Goal: Information Seeking & Learning: Compare options

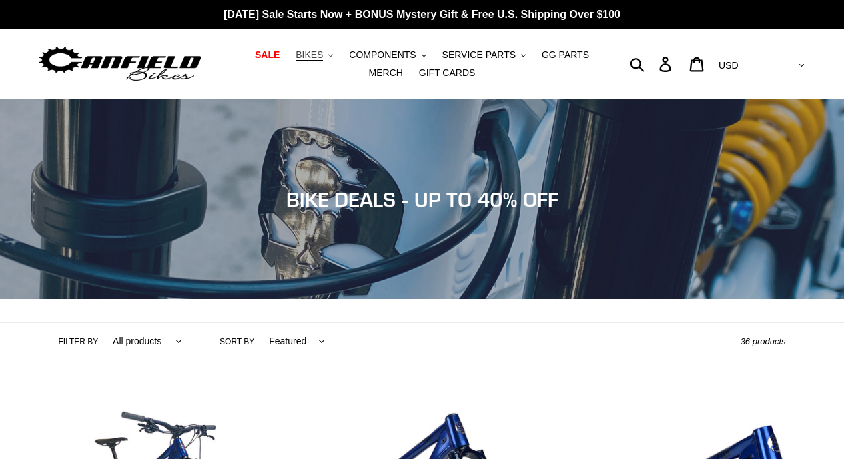
click at [312, 55] on button "BIKES .cls-1{fill:#231f20}" at bounding box center [314, 55] width 51 height 18
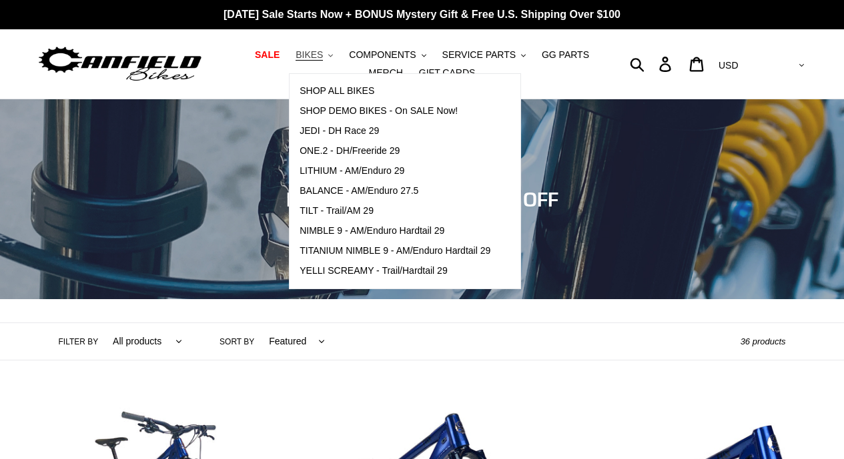
click at [310, 59] on button "BIKES .cls-1{fill:#231f20}" at bounding box center [314, 55] width 51 height 18
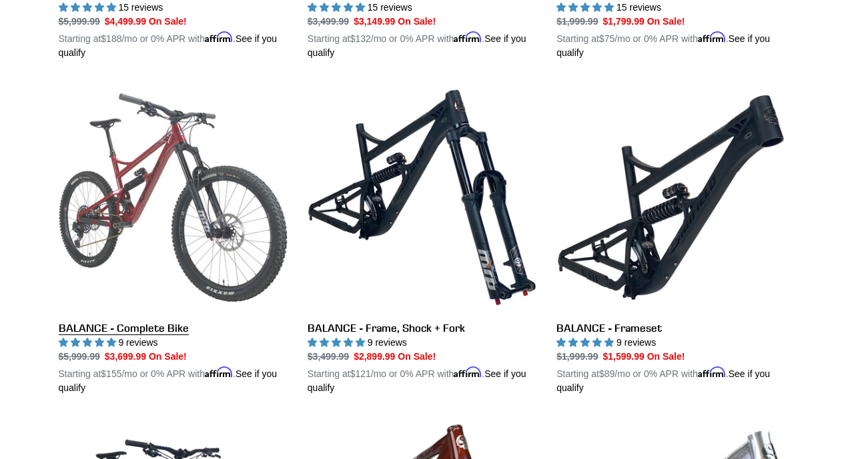
scroll to position [672, 0]
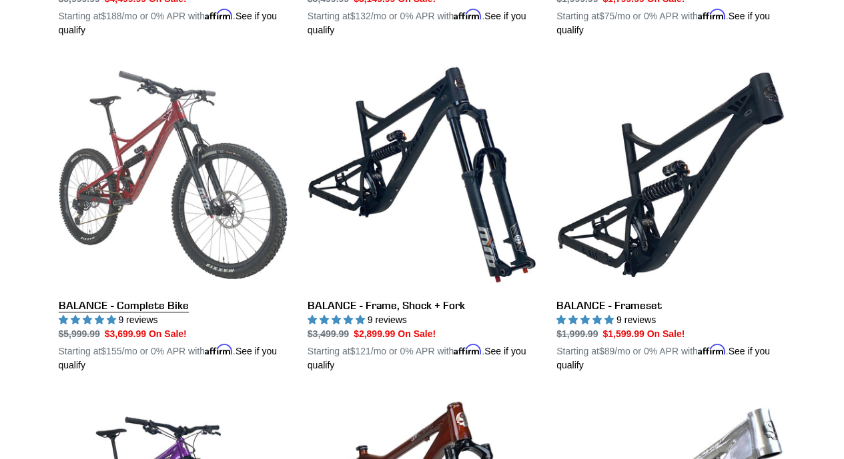
click at [191, 181] on link "BALANCE - Complete Bike" at bounding box center [173, 217] width 229 height 312
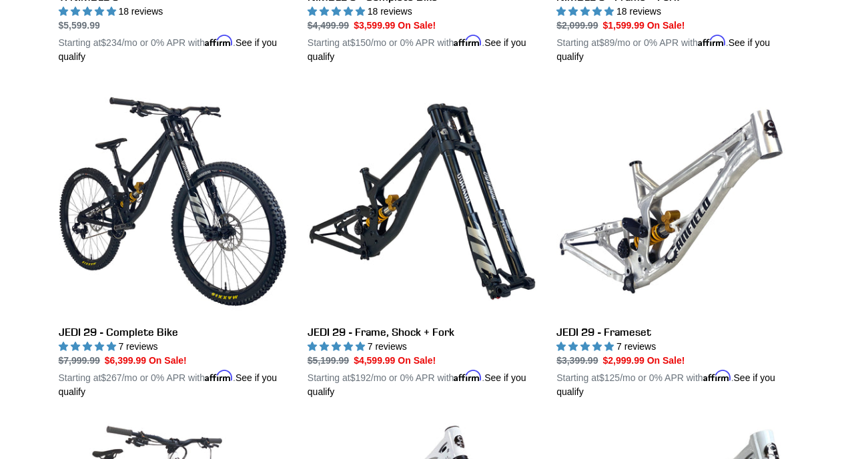
scroll to position [1654, 0]
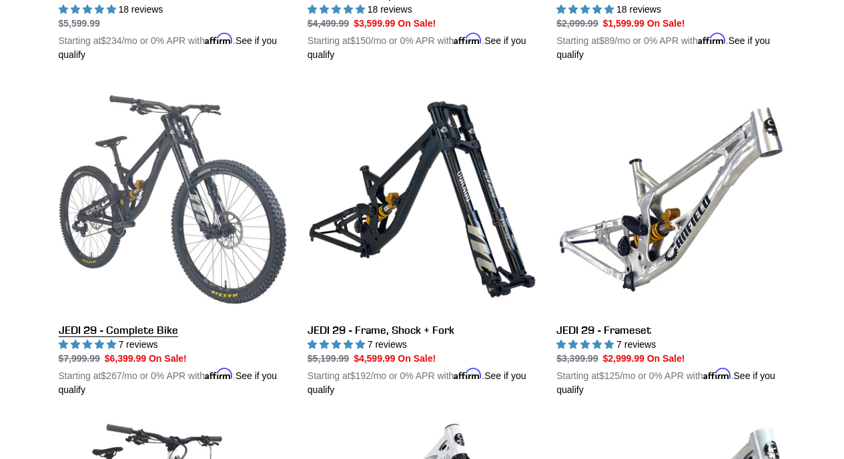
click at [174, 176] on link "JEDI 29 - Complete Bike" at bounding box center [173, 241] width 229 height 312
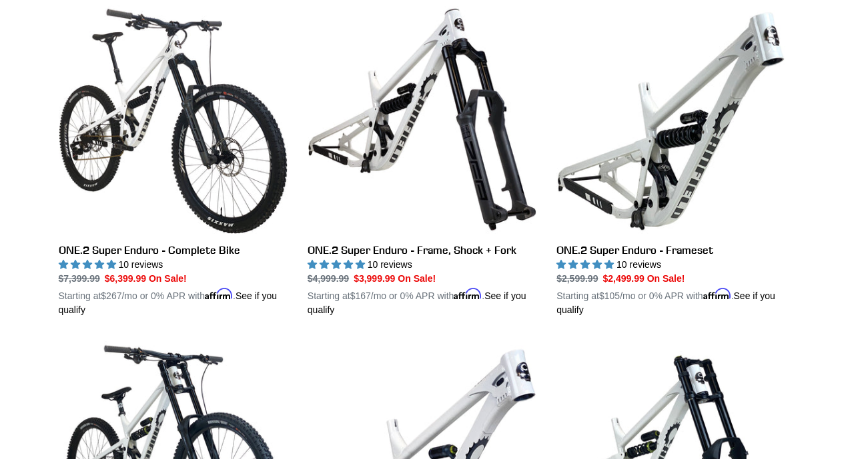
scroll to position [2067, 0]
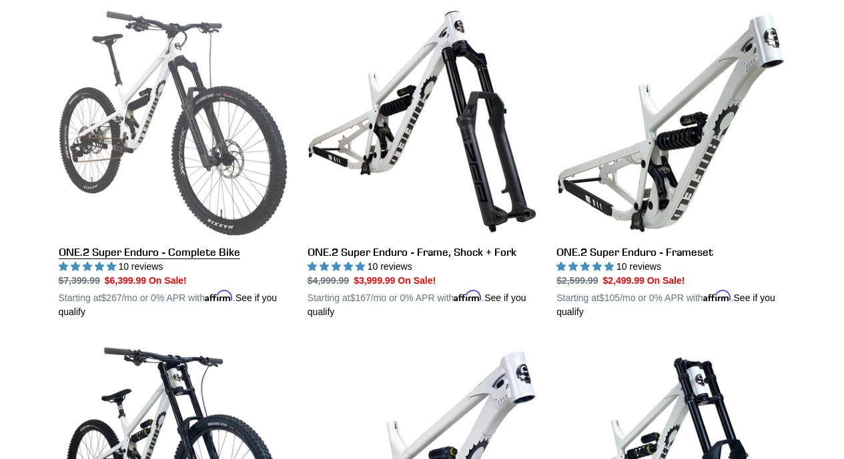
click at [206, 145] on link "ONE.2 Super Enduro - Complete Bike" at bounding box center [173, 163] width 229 height 312
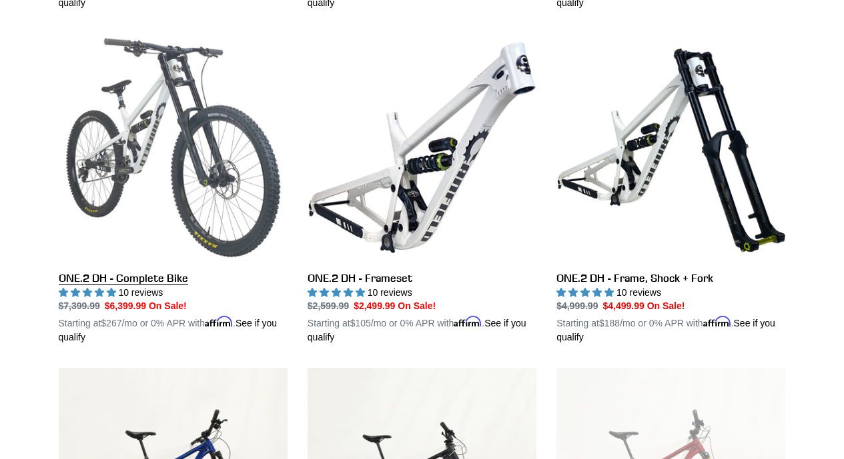
click at [171, 168] on link "ONE.2 DH - Complete Bike" at bounding box center [173, 189] width 229 height 312
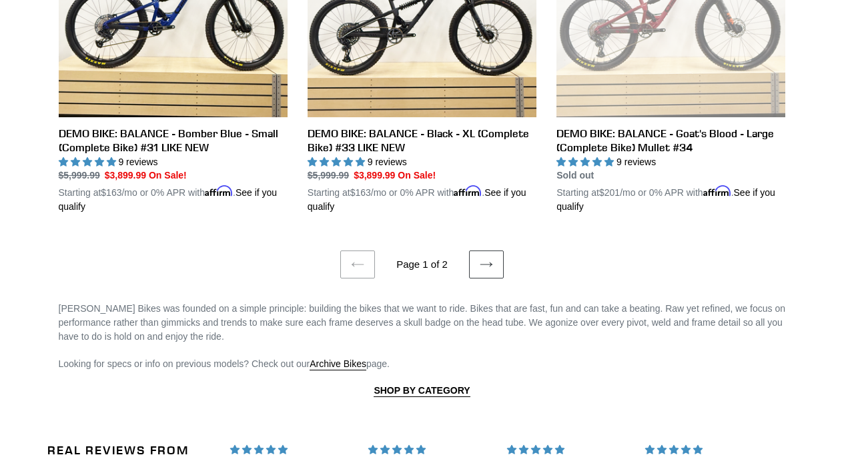
scroll to position [2861, 0]
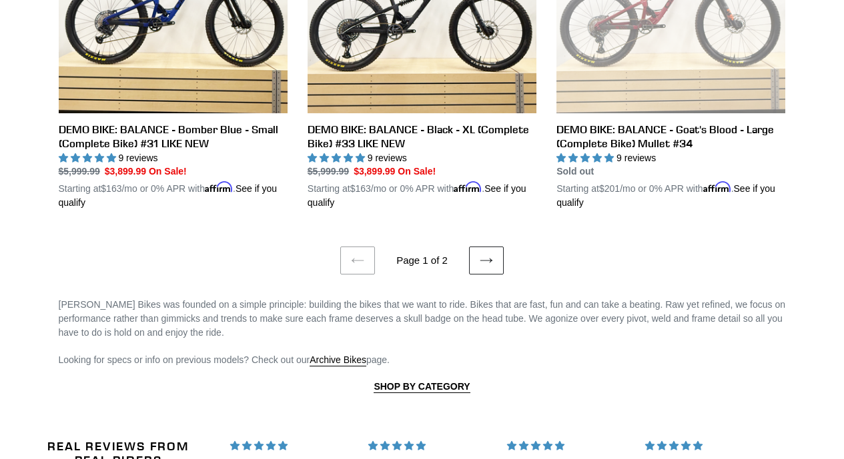
click at [483, 254] on icon at bounding box center [485, 260] width 13 height 13
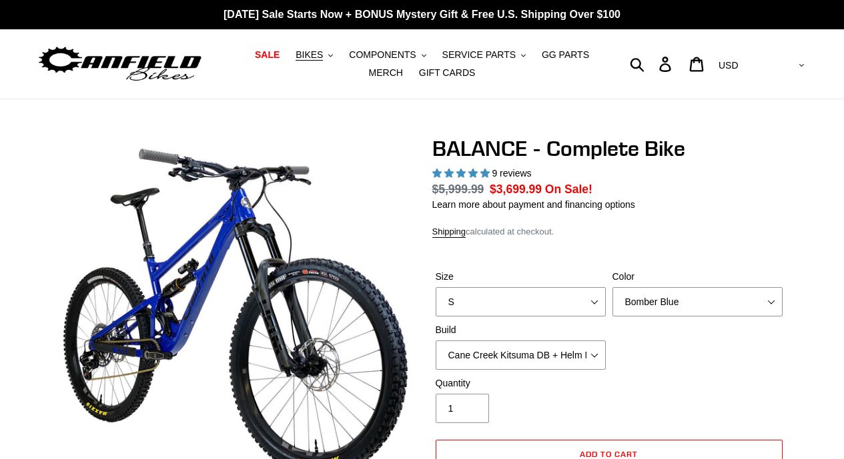
select select "highest-rating"
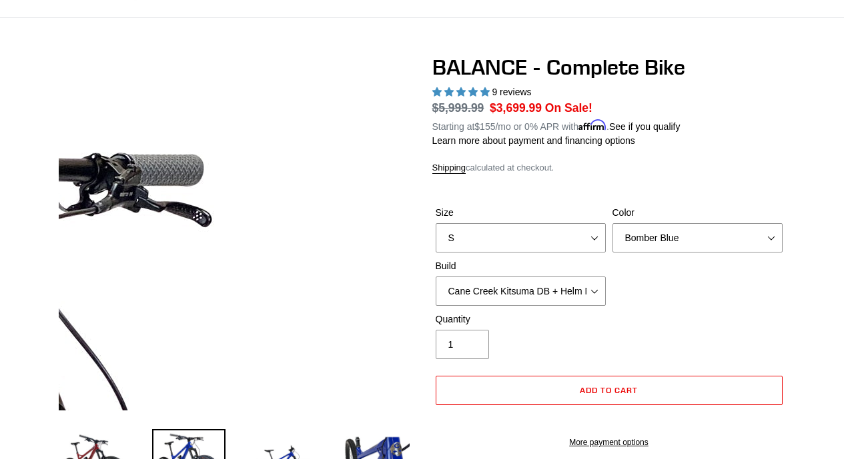
scroll to position [82, 0]
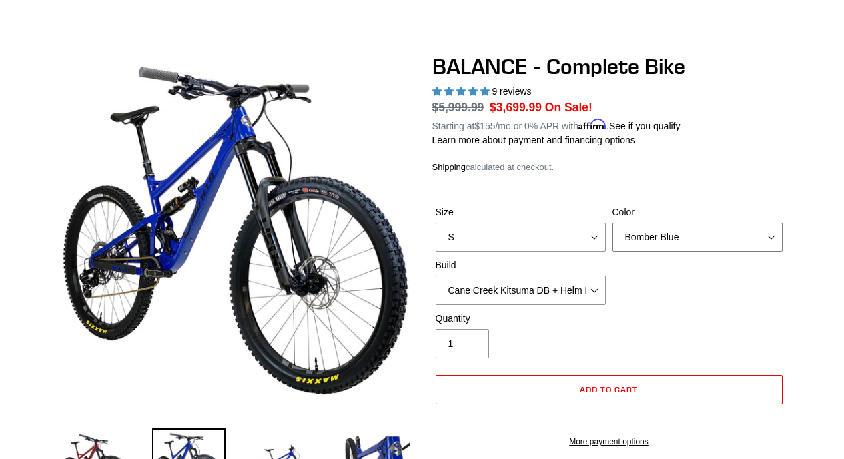
click at [672, 229] on select "Bomber Blue Goat's Blood Stealth Black" at bounding box center [697, 237] width 170 height 29
click at [612, 223] on select "Bomber Blue Goat's Blood Stealth Black" at bounding box center [697, 237] width 170 height 29
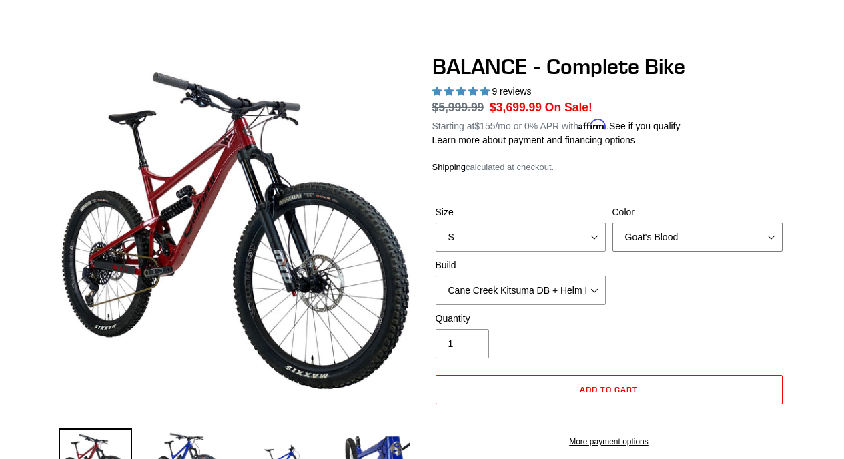
click at [666, 242] on select "Bomber Blue Goat's Blood Stealth Black" at bounding box center [697, 237] width 170 height 29
select select "Stealth Black"
click at [612, 223] on select "Bomber Blue Goat's Blood Stealth Black" at bounding box center [697, 237] width 170 height 29
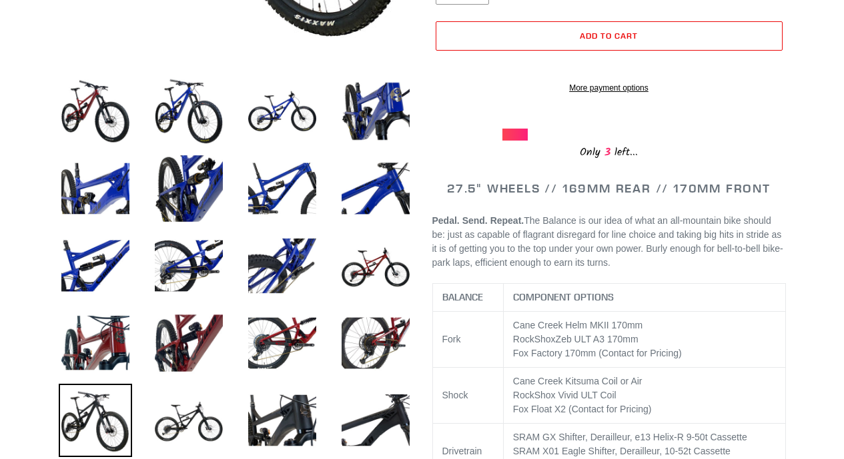
scroll to position [441, 0]
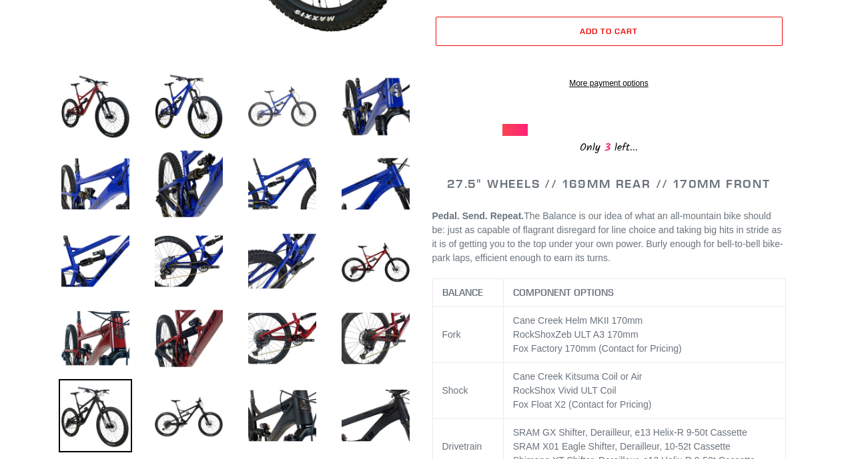
click at [282, 95] on img at bounding box center [281, 106] width 73 height 73
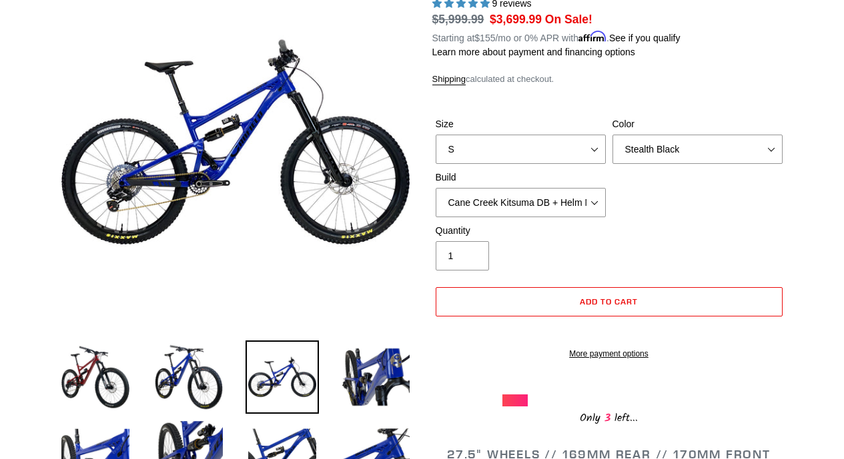
scroll to position [153, 0]
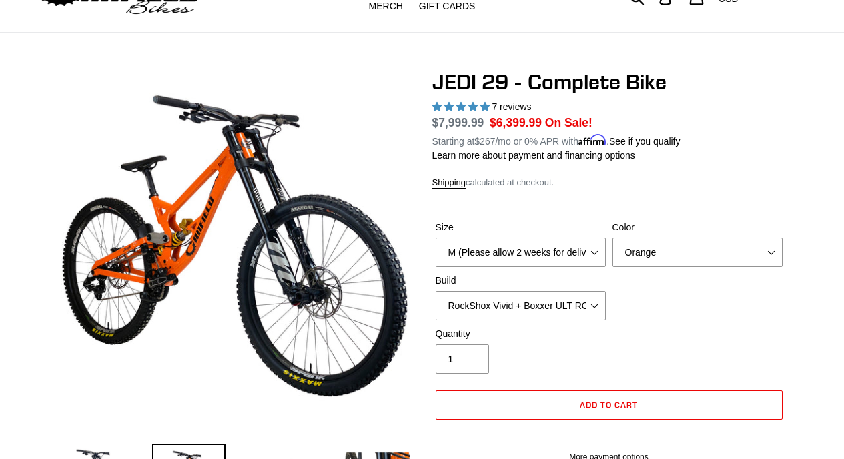
scroll to position [70, 0]
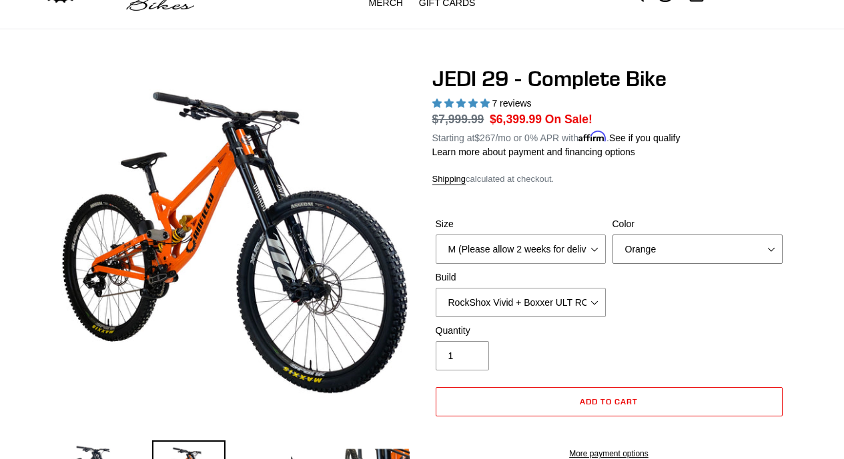
click at [661, 245] on select "Orange Stealth Black Raw" at bounding box center [697, 249] width 170 height 29
select select "Raw"
click at [612, 235] on select "Orange Stealth Black Raw" at bounding box center [697, 249] width 170 height 29
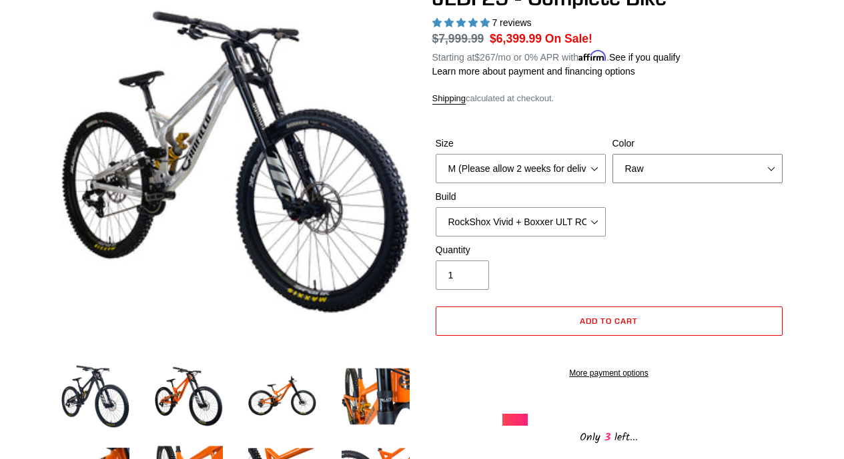
scroll to position [119, 0]
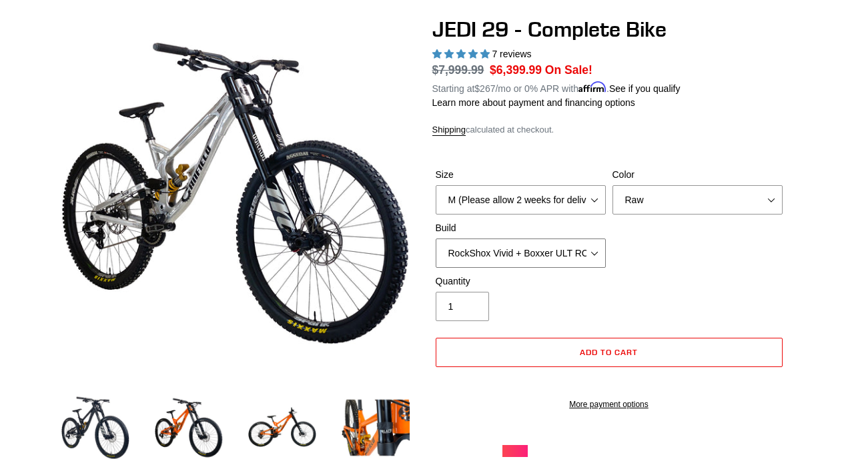
click at [485, 245] on select "RockShox Vivid + Boxxer ULT RC2 C3 200 + SRAM XO RockShox Vivid + Boxxer ULT RC…" at bounding box center [520, 253] width 170 height 29
click at [435, 239] on select "RockShox Vivid + Boxxer ULT RC2 C3 200 + SRAM XO RockShox Vivid + Boxxer ULT RC…" at bounding box center [520, 253] width 170 height 29
click at [507, 246] on select "RockShox Vivid + Boxxer ULT RC2 C3 200 + SRAM XO RockShox Vivid + Boxxer ULT RC…" at bounding box center [520, 253] width 170 height 29
click at [435, 239] on select "RockShox Vivid + Boxxer ULT RC2 C3 200 + SRAM XO RockShox Vivid + Boxxer ULT RC…" at bounding box center [520, 253] width 170 height 29
click at [514, 257] on select "RockShox Vivid + Boxxer ULT RC2 C3 200 + SRAM XO RockShox Vivid + Boxxer ULT RC…" at bounding box center [520, 253] width 170 height 29
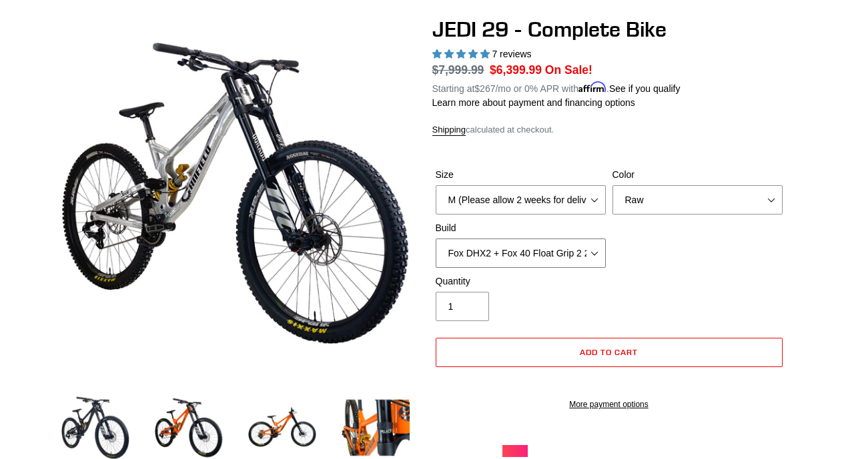
select select "Fox DHX2 + Fox 40 Float Grip 2 203 + Shimano"
click at [435, 239] on select "RockShox Vivid + Boxxer ULT RC2 C3 200 + SRAM XO RockShox Vivid + Boxxer ULT RC…" at bounding box center [520, 253] width 170 height 29
click at [527, 249] on select "RockShox Vivid + Boxxer ULT RC2 C3 200 + SRAM XO RockShox Vivid + Boxxer ULT RC…" at bounding box center [520, 253] width 170 height 29
click at [526, 250] on select "RockShox Vivid + Boxxer ULT RC2 C3 200 + SRAM XO RockShox Vivid + Boxxer ULT RC…" at bounding box center [520, 253] width 170 height 29
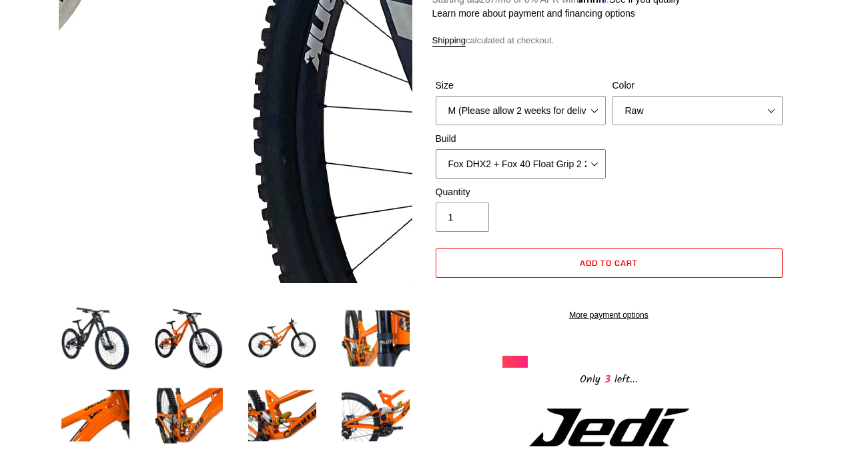
scroll to position [209, 0]
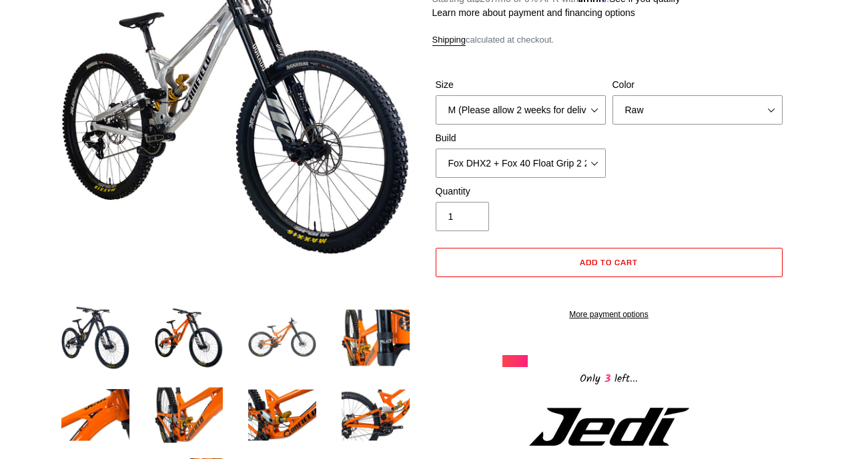
click at [294, 333] on img at bounding box center [281, 337] width 73 height 73
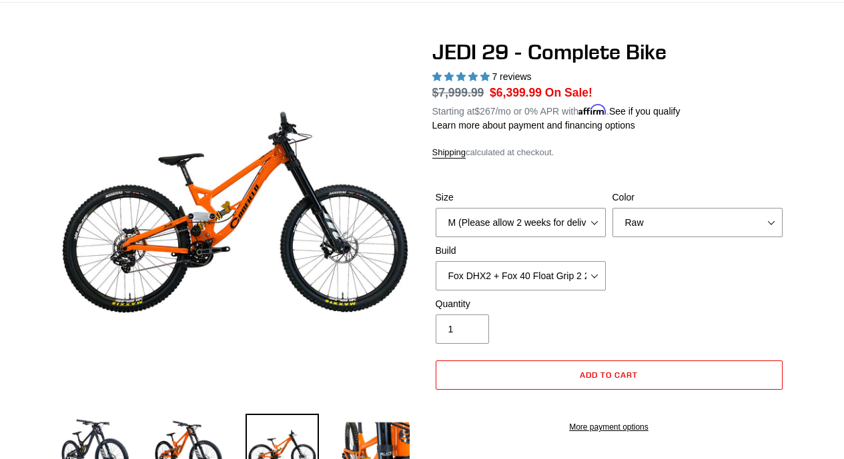
scroll to position [94, 0]
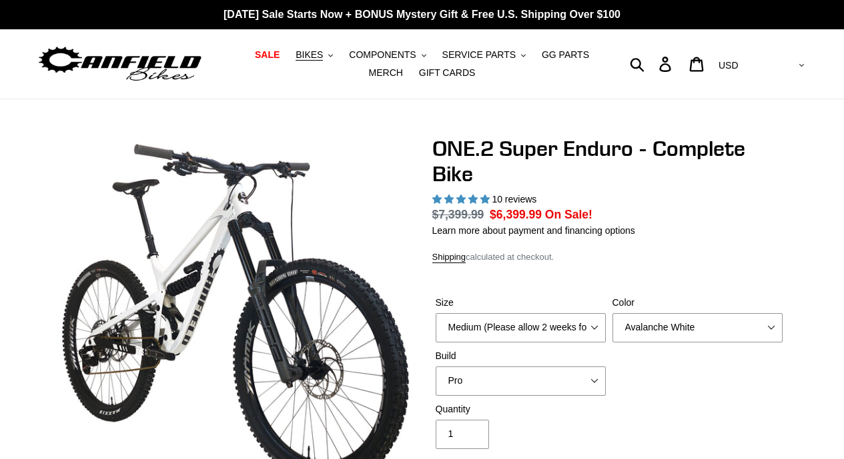
select select "highest-rating"
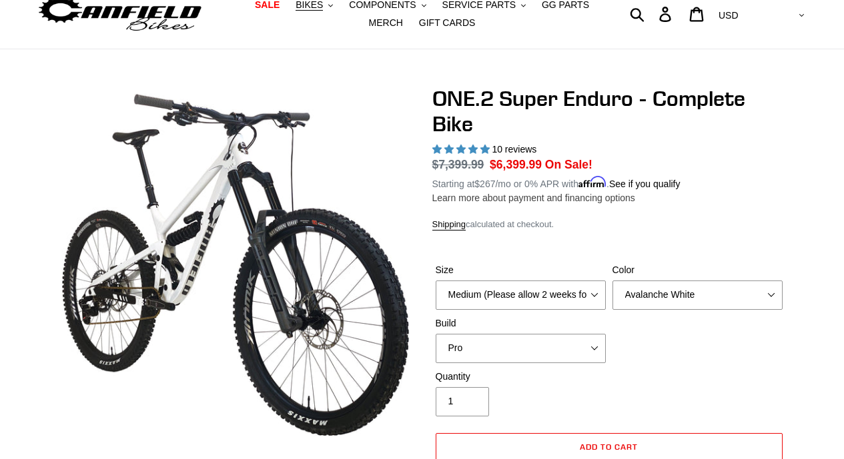
scroll to position [51, 0]
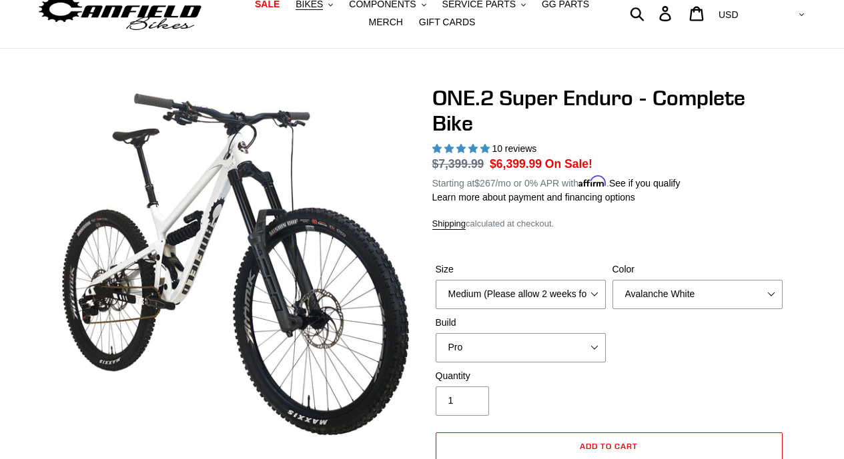
click at [682, 277] on div "Color Avalanche White Bentonite Grey" at bounding box center [697, 286] width 177 height 47
click at [683, 291] on select "Avalanche White Bentonite Grey" at bounding box center [697, 294] width 170 height 29
click at [612, 280] on select "Avalanche White Bentonite Grey" at bounding box center [697, 294] width 170 height 29
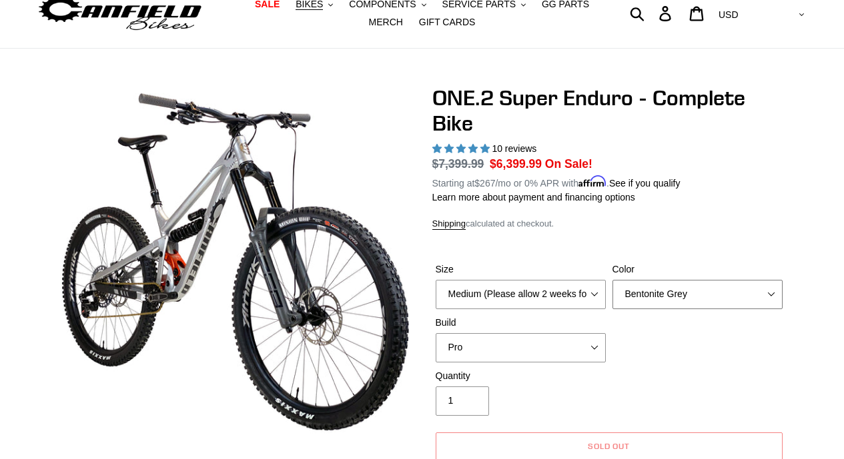
click at [674, 302] on select "Avalanche White Bentonite Grey" at bounding box center [697, 294] width 170 height 29
select select "Avalanche White"
click at [612, 280] on select "Avalanche White Bentonite Grey" at bounding box center [697, 294] width 170 height 29
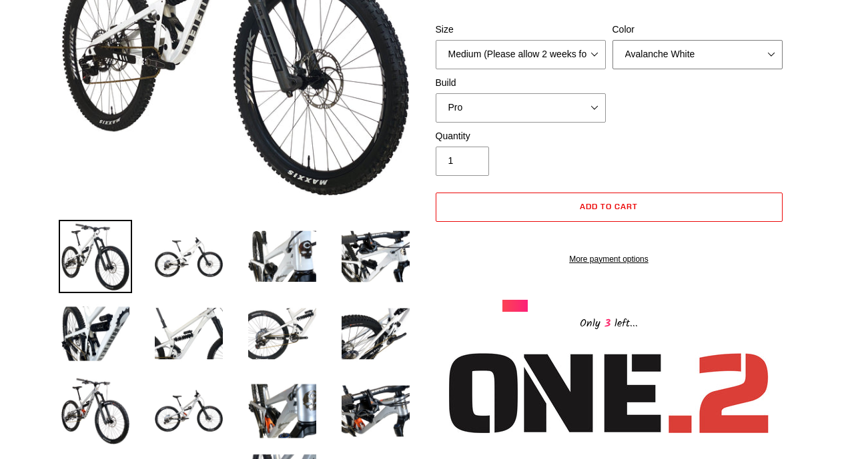
scroll to position [291, 0]
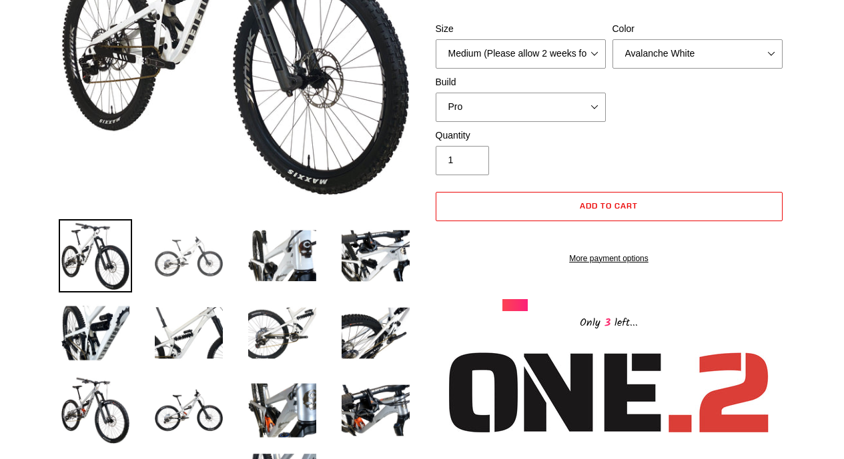
click at [171, 255] on img at bounding box center [188, 255] width 73 height 73
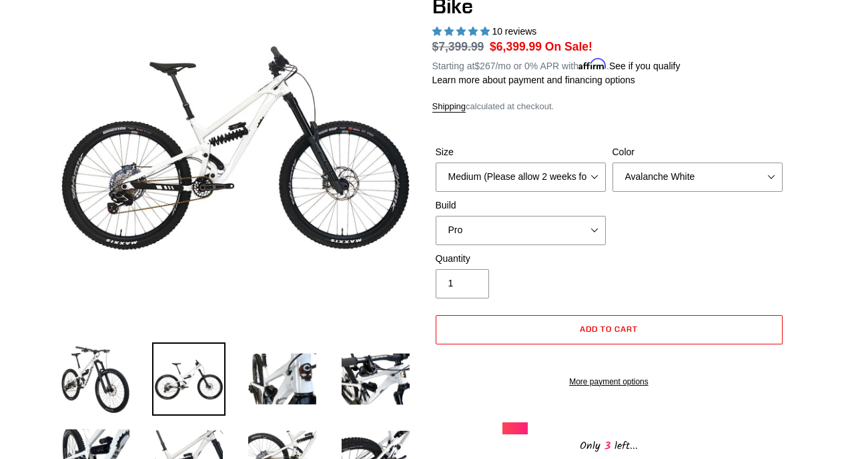
scroll to position [165, 0]
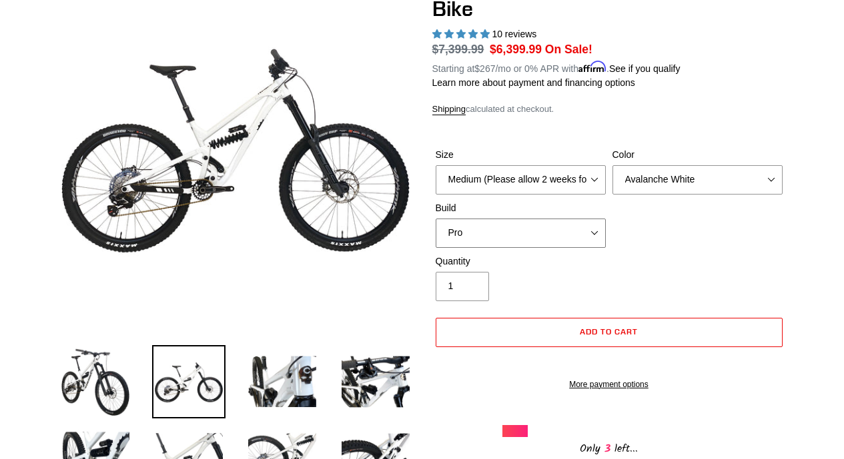
click at [471, 234] on select "Pro" at bounding box center [520, 233] width 170 height 29
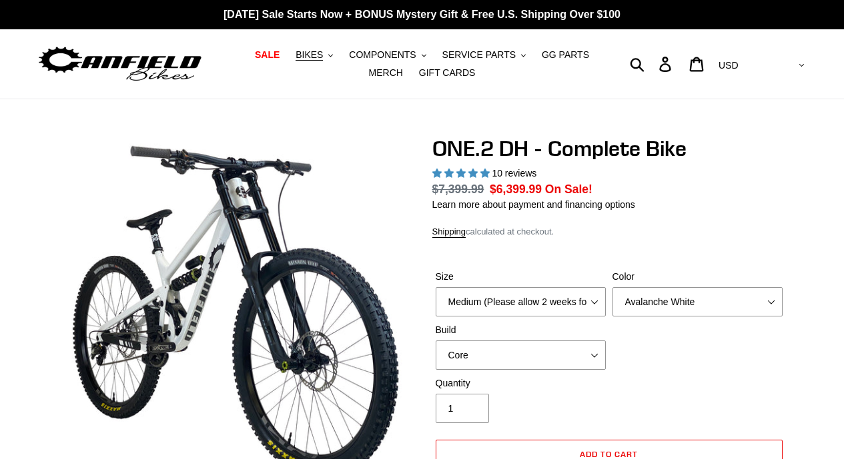
select select "highest-rating"
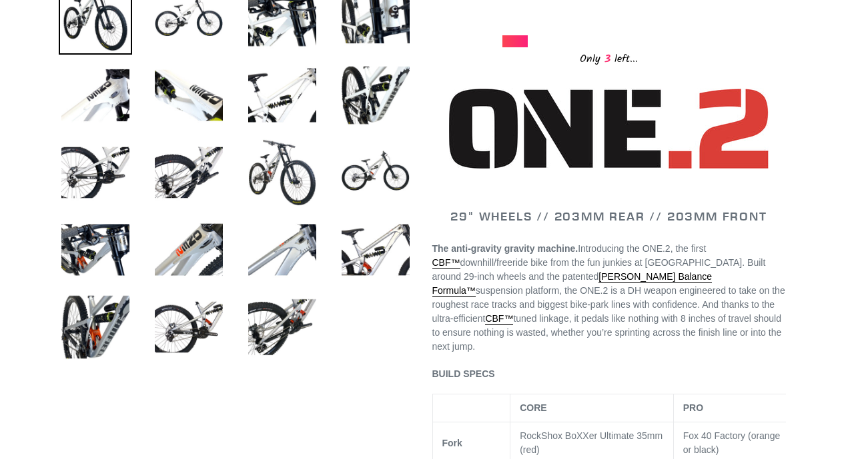
scroll to position [533, 0]
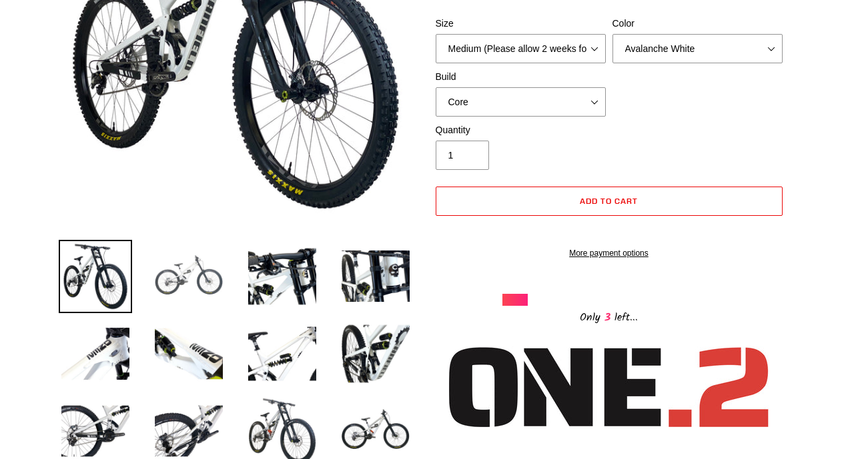
click at [178, 291] on img at bounding box center [188, 276] width 73 height 73
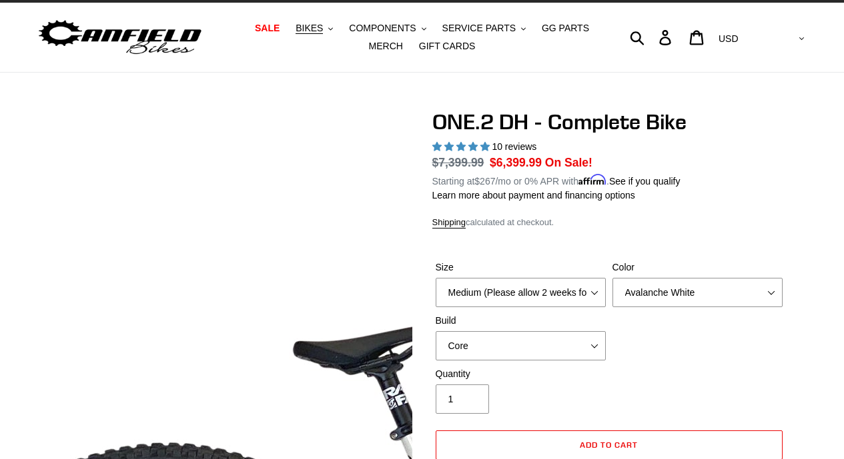
scroll to position [26, 0]
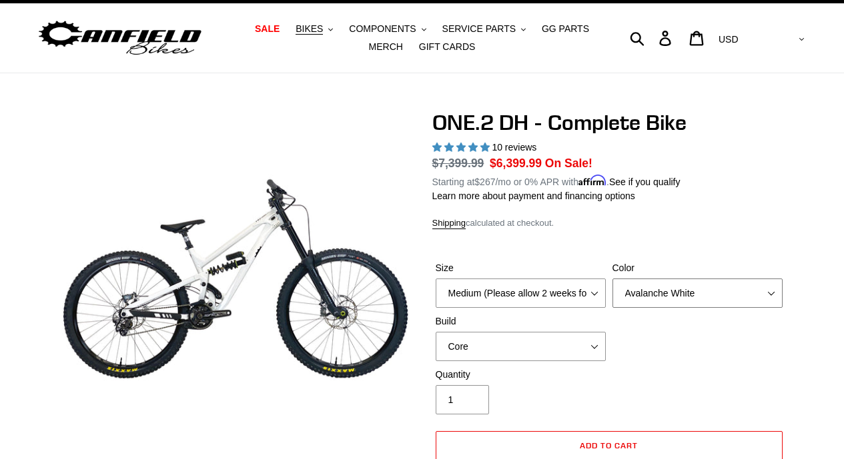
click at [641, 282] on select "Avalanche White Bentonite Grey" at bounding box center [697, 293] width 170 height 29
select select "Bentonite Grey"
click at [612, 279] on select "Avalanche White Bentonite Grey" at bounding box center [697, 293] width 170 height 29
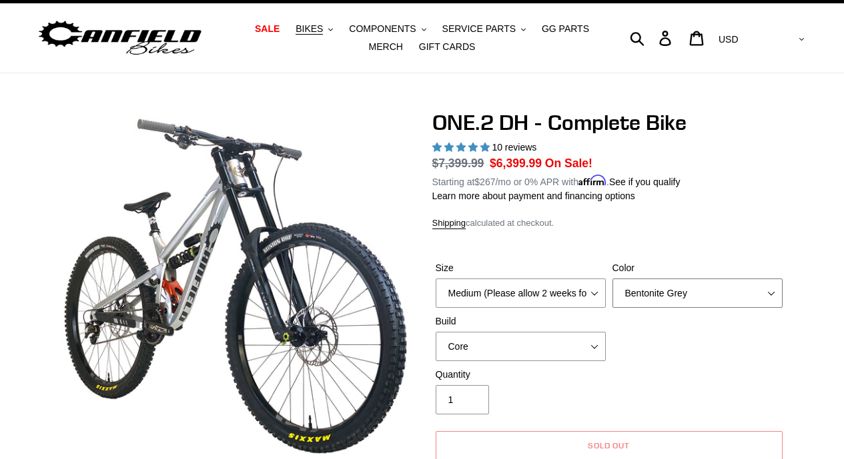
click at [658, 307] on select "Avalanche White Bentonite Grey" at bounding box center [697, 293] width 170 height 29
click at [612, 279] on select "Avalanche White Bentonite Grey" at bounding box center [697, 293] width 170 height 29
click at [490, 347] on select "Core Pro" at bounding box center [520, 346] width 170 height 29
select select "Pro"
click at [435, 332] on select "Core Pro" at bounding box center [520, 346] width 170 height 29
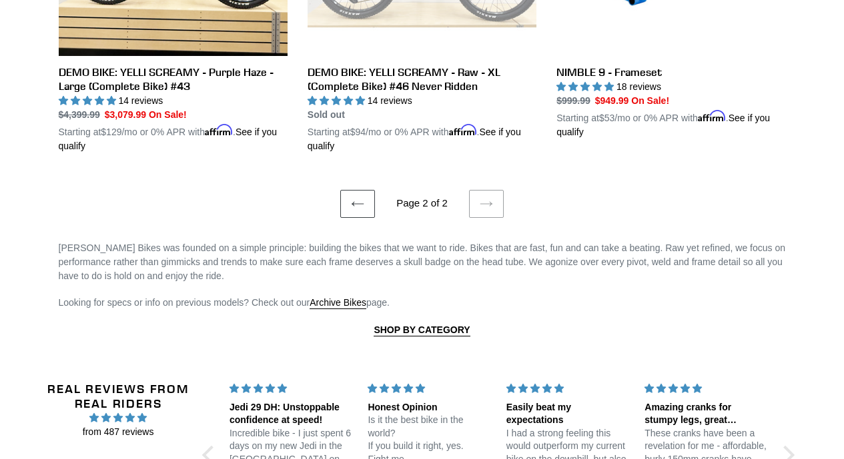
scroll to position [1619, 0]
